Goal: Information Seeking & Learning: Check status

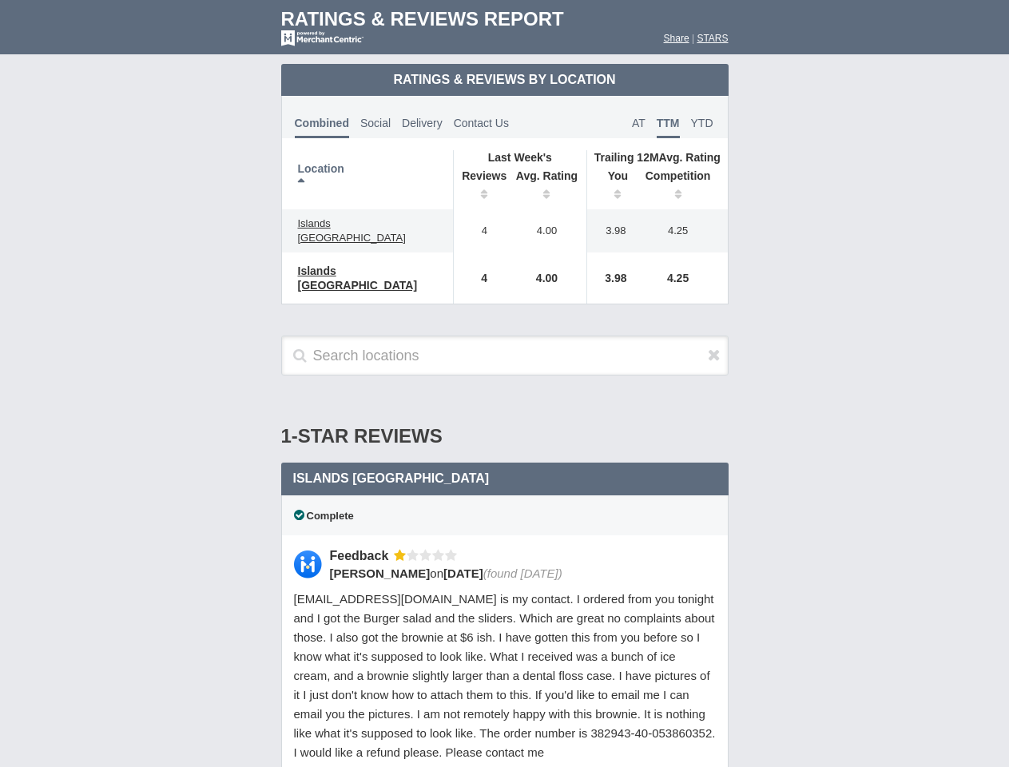
scroll to position [916, 0]
